Goal: Find specific page/section

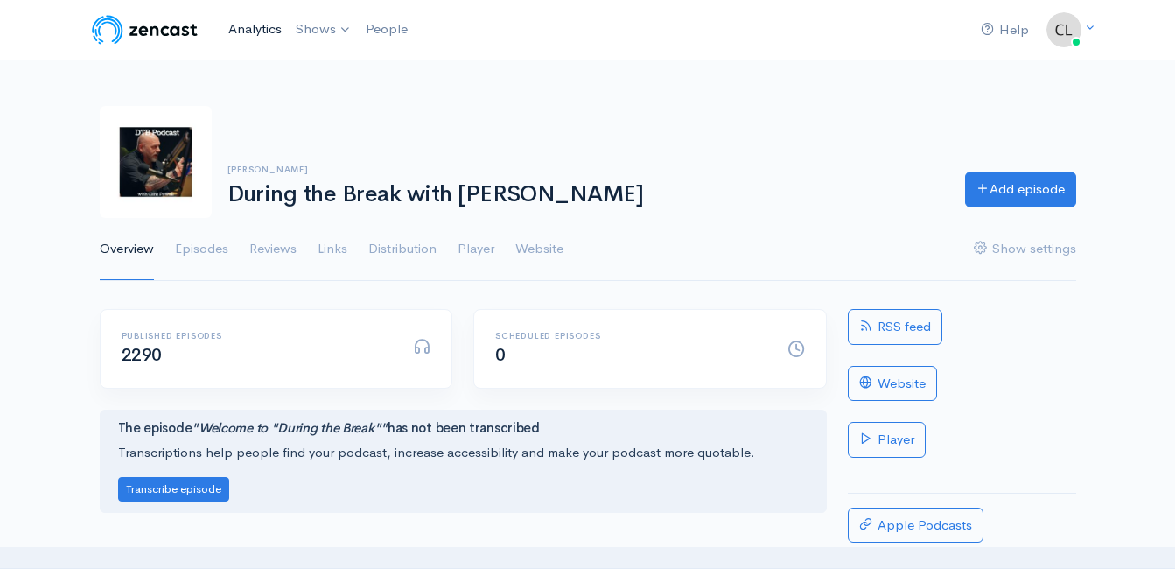
click at [249, 24] on link "Analytics" at bounding box center [254, 29] width 67 height 38
